Goal: Information Seeking & Learning: Learn about a topic

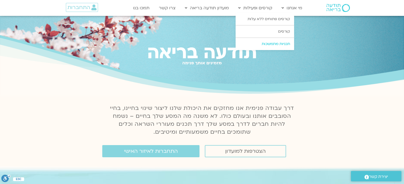
click at [281, 42] on link "תכניות מתמשכות" at bounding box center [264, 44] width 58 height 12
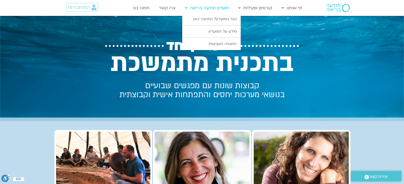
click at [217, 8] on link "מועדון תודעה בריאה" at bounding box center [206, 8] width 49 height 10
click at [225, 43] on link "התכניה השבועית" at bounding box center [211, 44] width 58 height 12
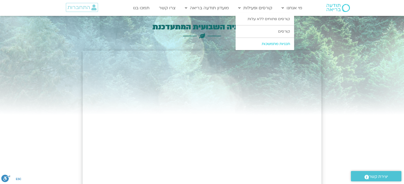
click at [268, 42] on link "תכניות מתמשכות" at bounding box center [264, 44] width 58 height 12
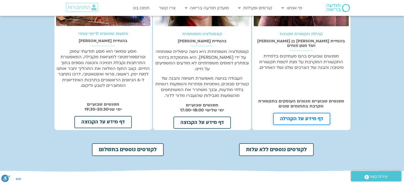
scroll to position [173, 0]
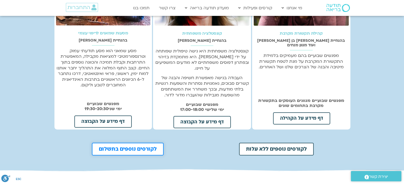
click at [139, 147] on span "לקורסים נוספים בתשלום" at bounding box center [128, 149] width 58 height 5
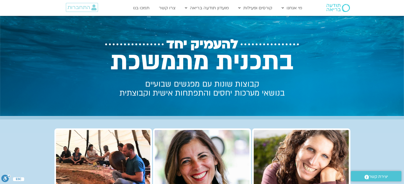
scroll to position [0, 0]
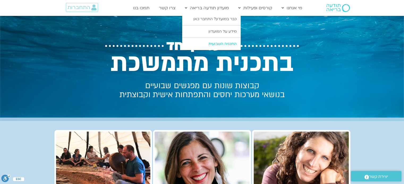
click at [215, 47] on link "התכניה השבועית" at bounding box center [211, 44] width 58 height 12
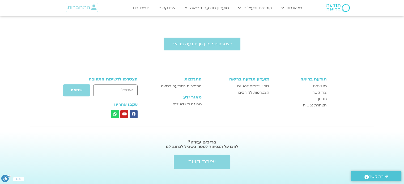
scroll to position [260, 0]
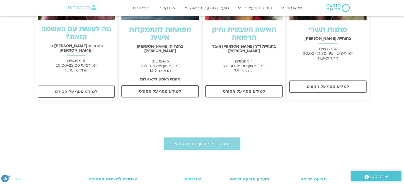
scroll to position [27, 0]
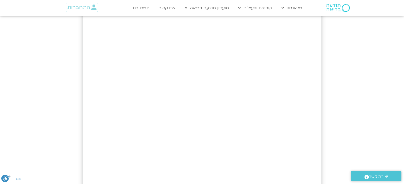
scroll to position [144, 0]
click at [362, 70] on div at bounding box center [202, 57] width 404 height 370
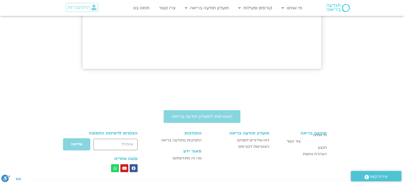
scroll to position [303, 0]
